Goal: Navigation & Orientation: Find specific page/section

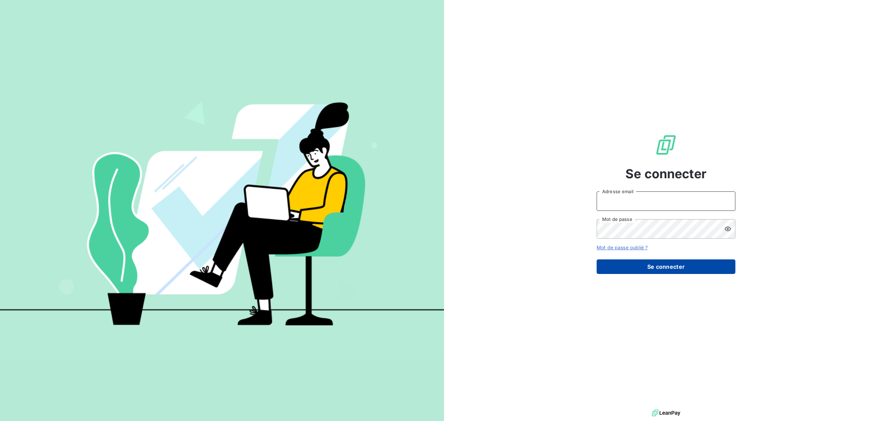
type input "[EMAIL_ADDRESS][DOMAIN_NAME]"
click at [668, 269] on button "Se connecter" at bounding box center [666, 266] width 139 height 15
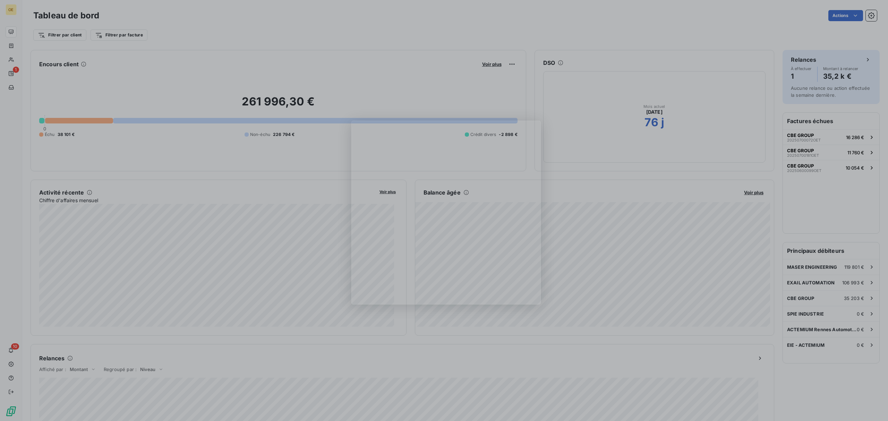
click at [598, 215] on div "Product tour overlay" at bounding box center [444, 210] width 888 height 421
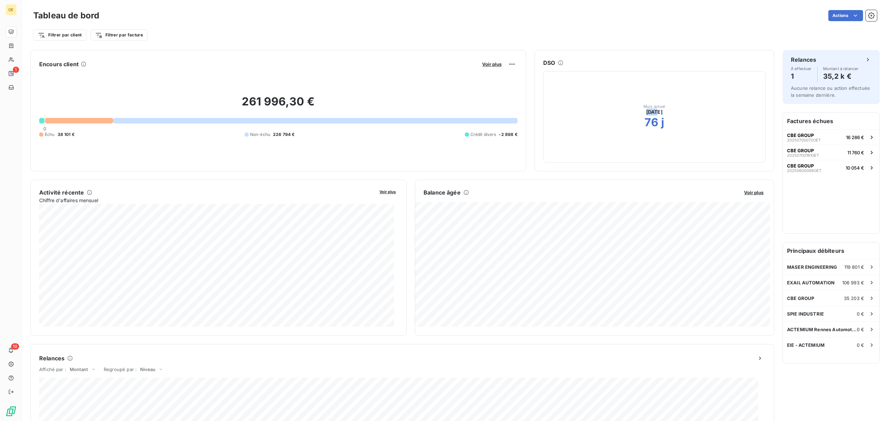
click at [534, 128] on div "DSO Mois actuel [DATE] 76 j" at bounding box center [654, 110] width 240 height 121
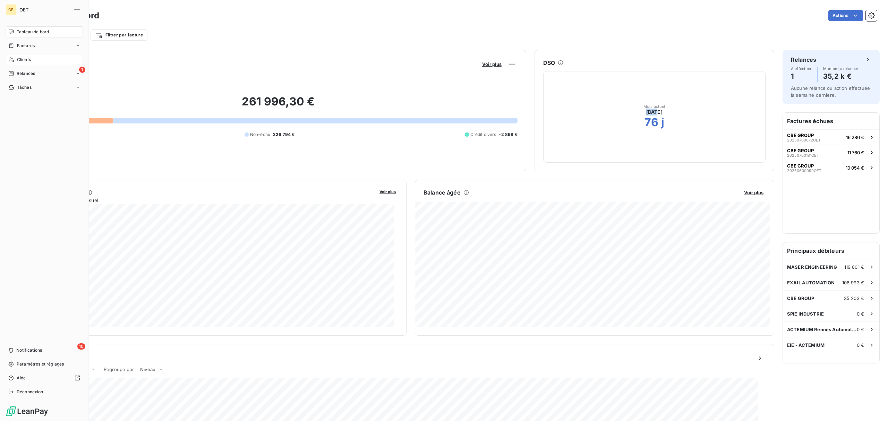
click at [28, 60] on span "Clients" at bounding box center [24, 60] width 14 height 6
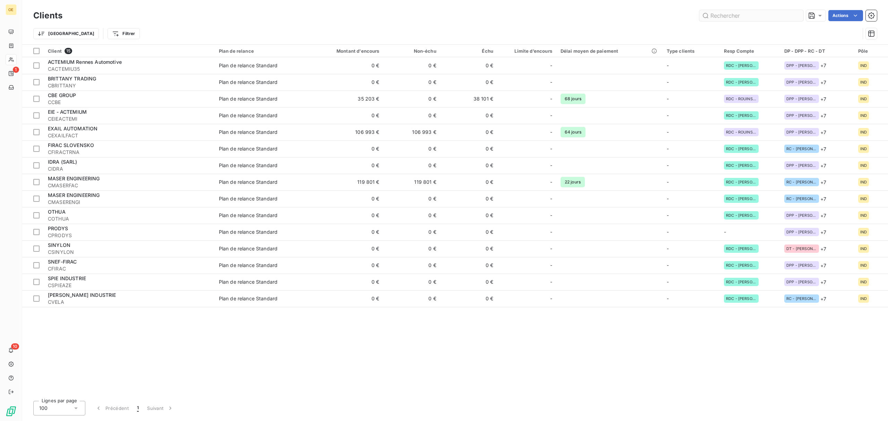
click at [718, 14] on input "text" at bounding box center [751, 15] width 104 height 11
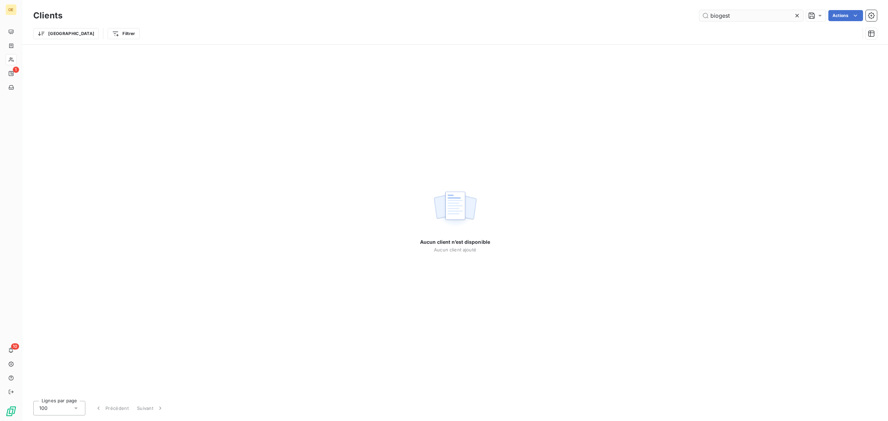
type input "biogest"
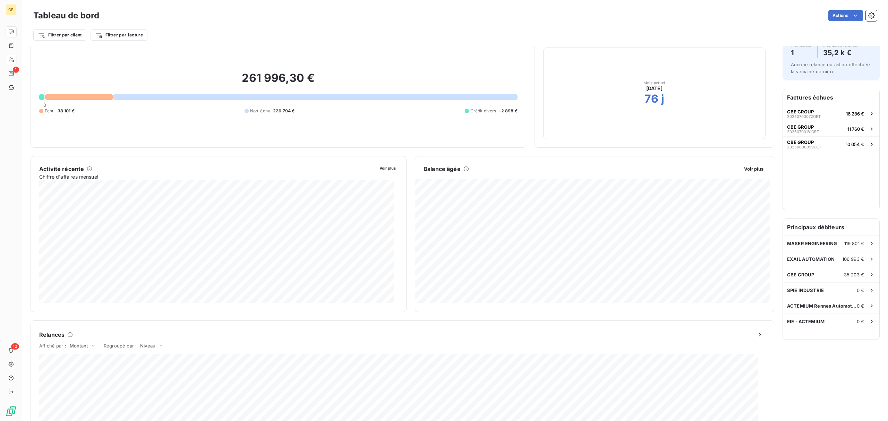
scroll to position [46, 0]
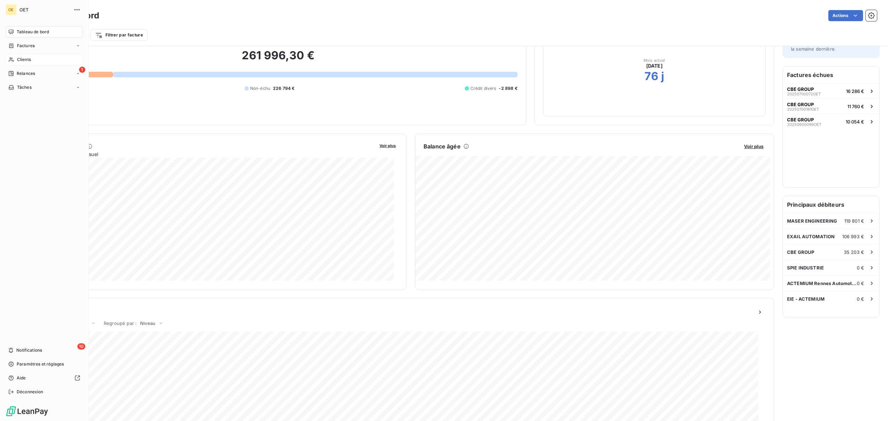
click at [21, 58] on span "Clients" at bounding box center [24, 60] width 14 height 6
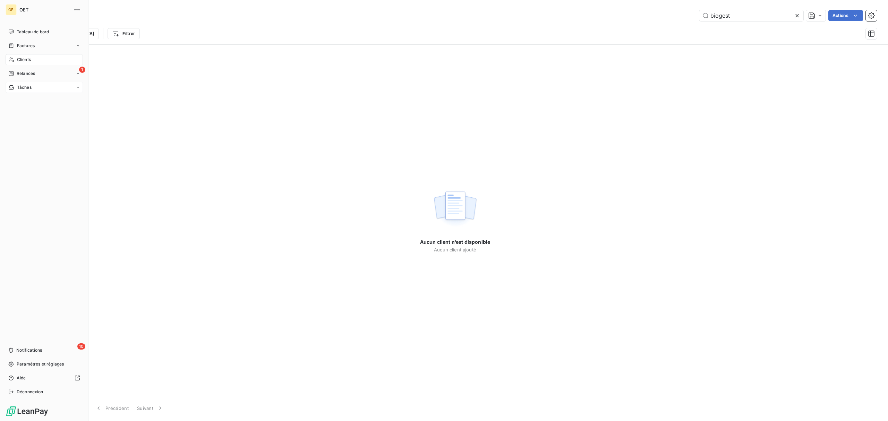
click at [24, 88] on span "Tâches" at bounding box center [24, 87] width 15 height 6
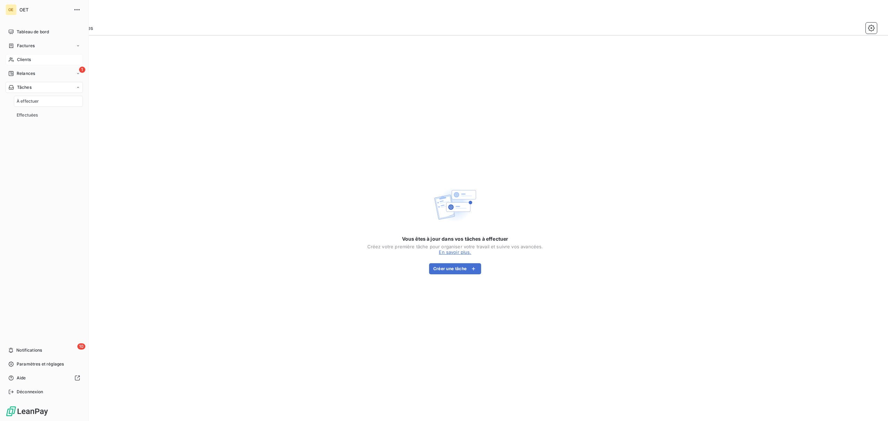
click at [29, 60] on span "Clients" at bounding box center [24, 60] width 14 height 6
click at [36, 32] on span "Tableau de bord" at bounding box center [33, 32] width 32 height 6
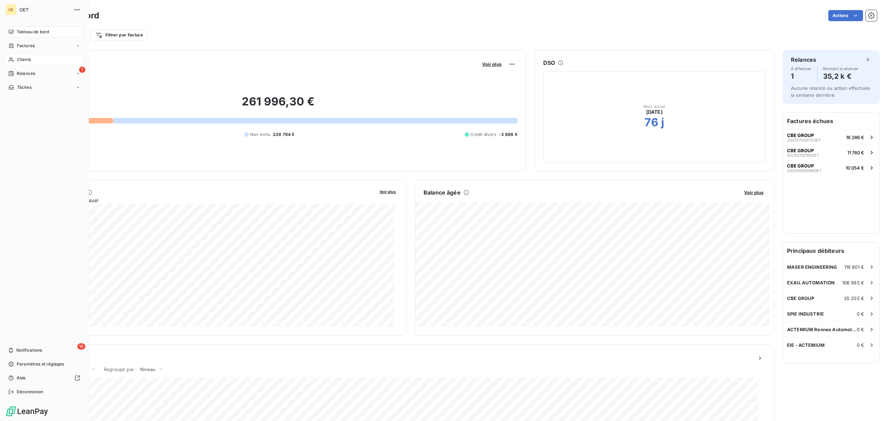
click at [19, 60] on span "Clients" at bounding box center [24, 60] width 14 height 6
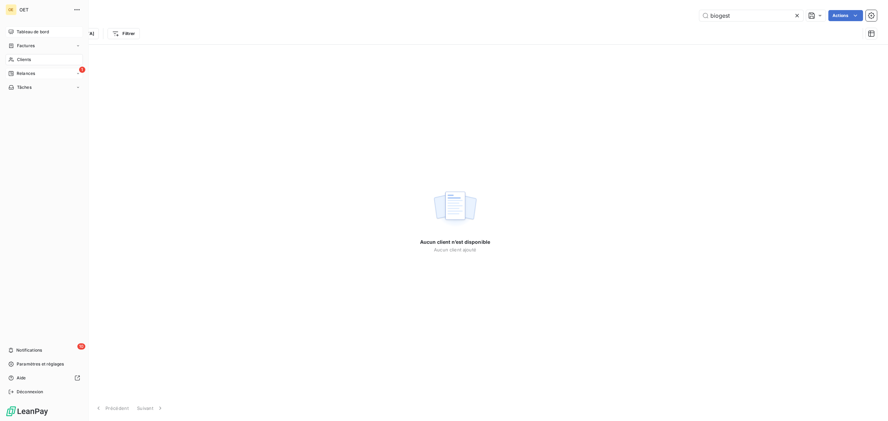
click at [22, 74] on span "Relances" at bounding box center [26, 73] width 18 height 6
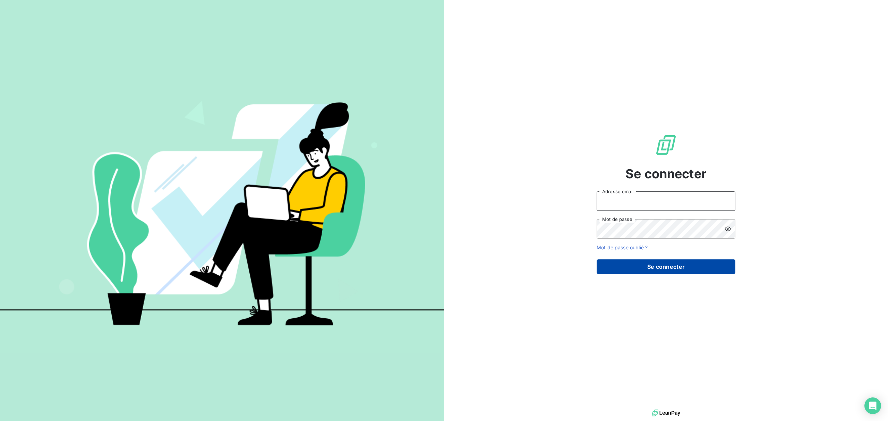
type input "[EMAIL_ADDRESS][DOMAIN_NAME]"
click at [636, 271] on button "Se connecter" at bounding box center [666, 266] width 139 height 15
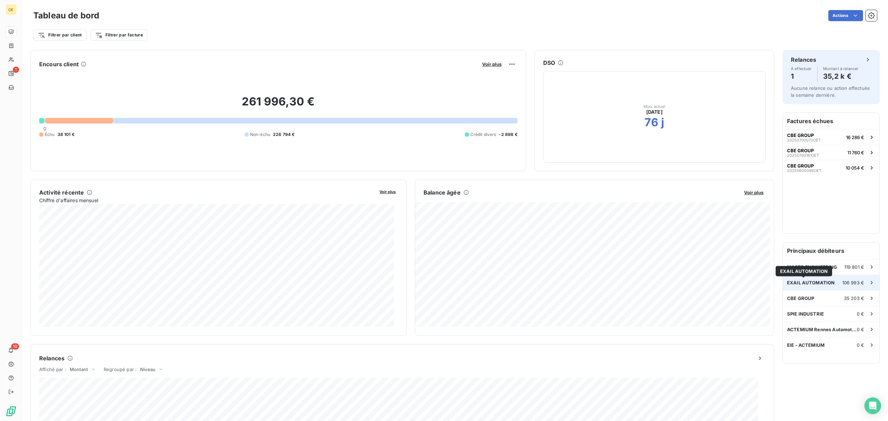
click at [802, 285] on span "EXAIL AUTOMATION" at bounding box center [811, 283] width 48 height 6
